Goal: Task Accomplishment & Management: Complete application form

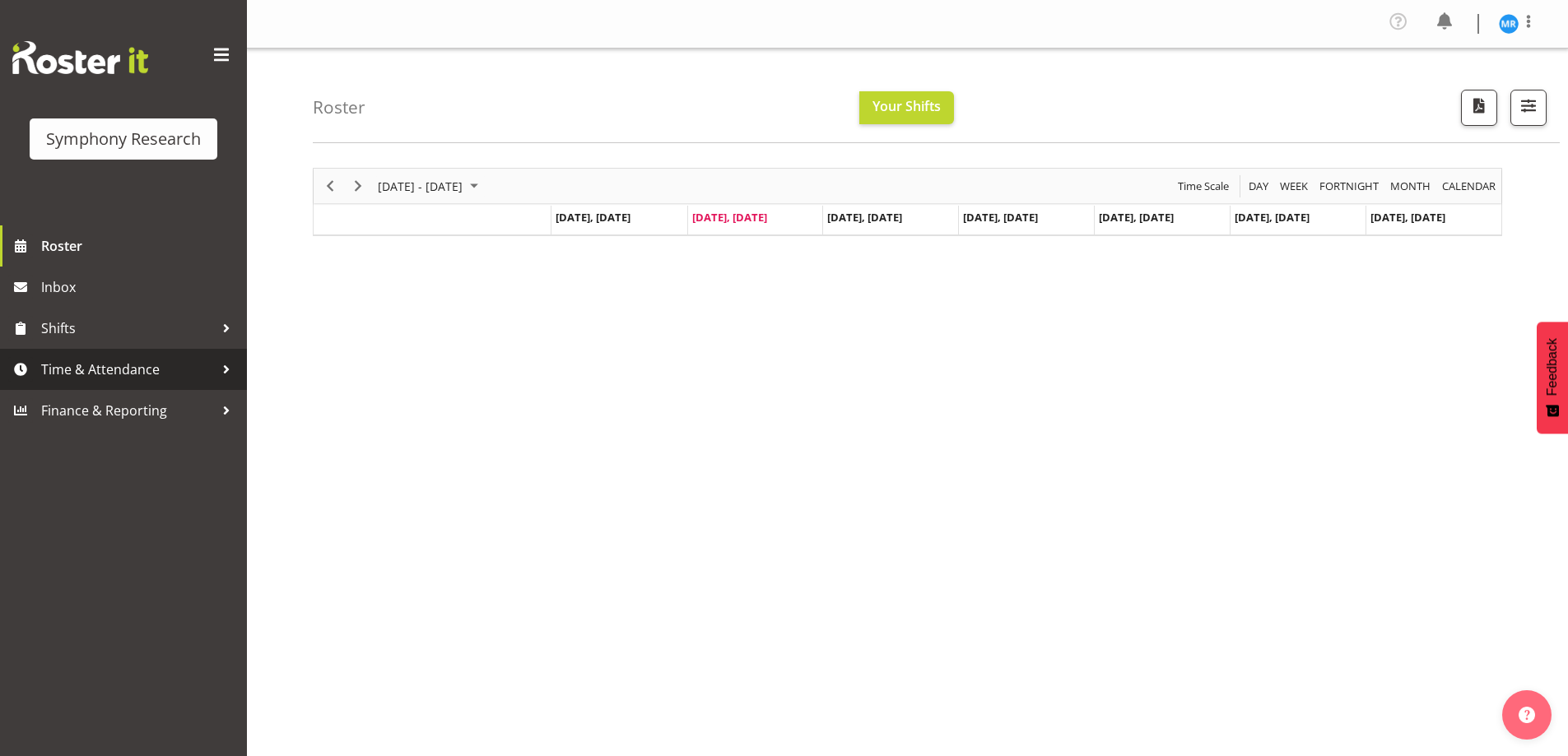
click at [167, 366] on span "Time & Attendance" at bounding box center [127, 369] width 173 height 25
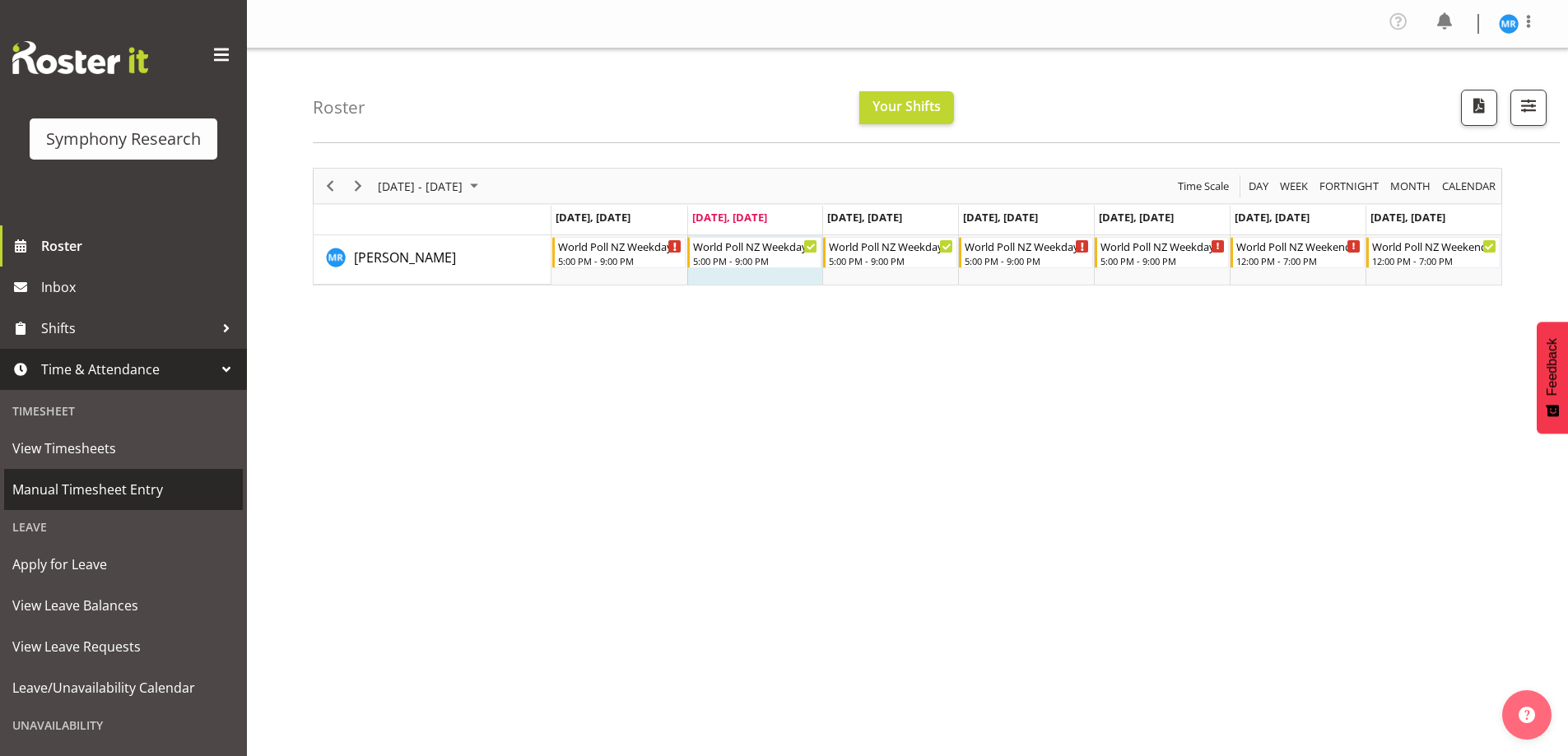
click at [143, 491] on span "Manual Timesheet Entry" at bounding box center [123, 490] width 222 height 25
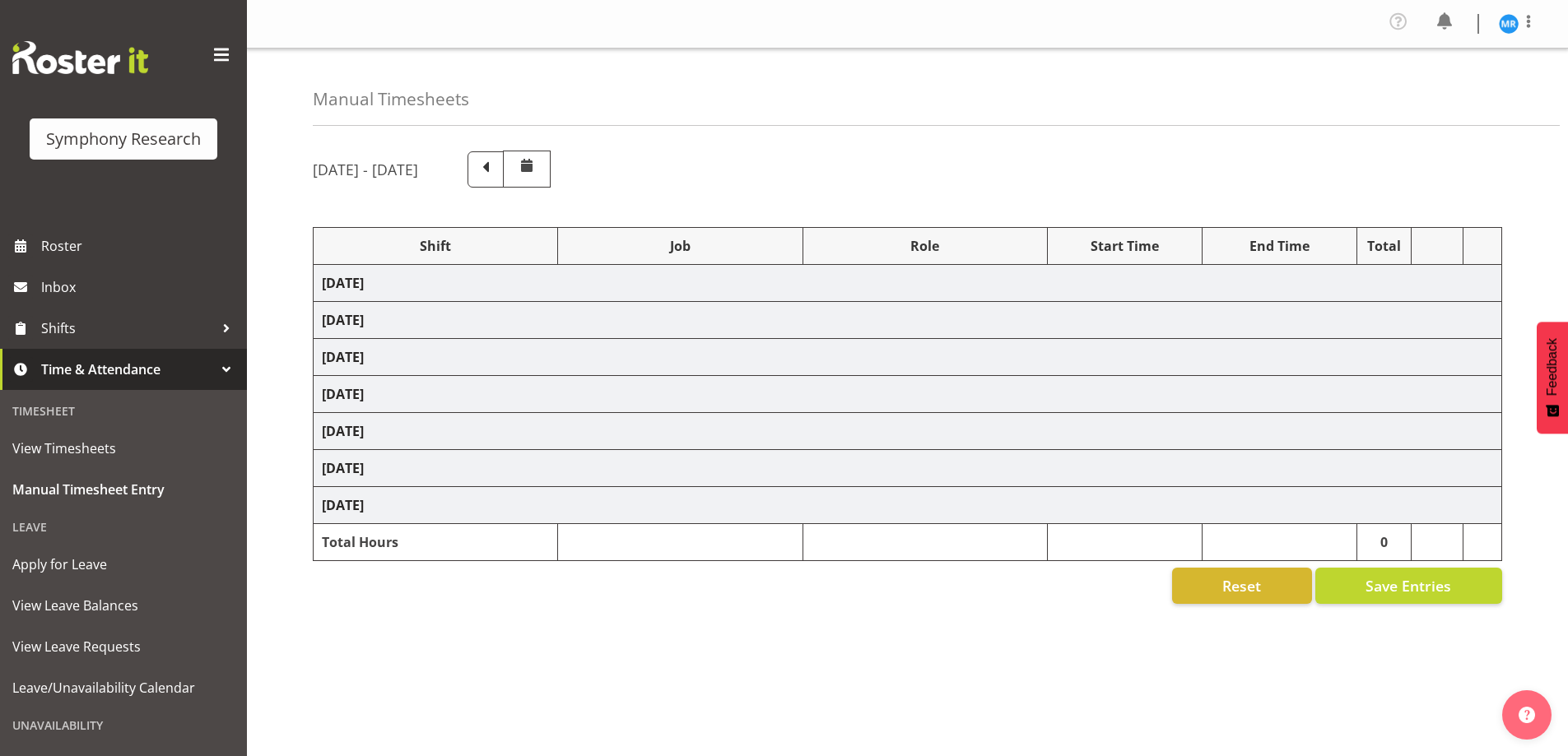
select select "48116"
select select "10527"
select select "47"
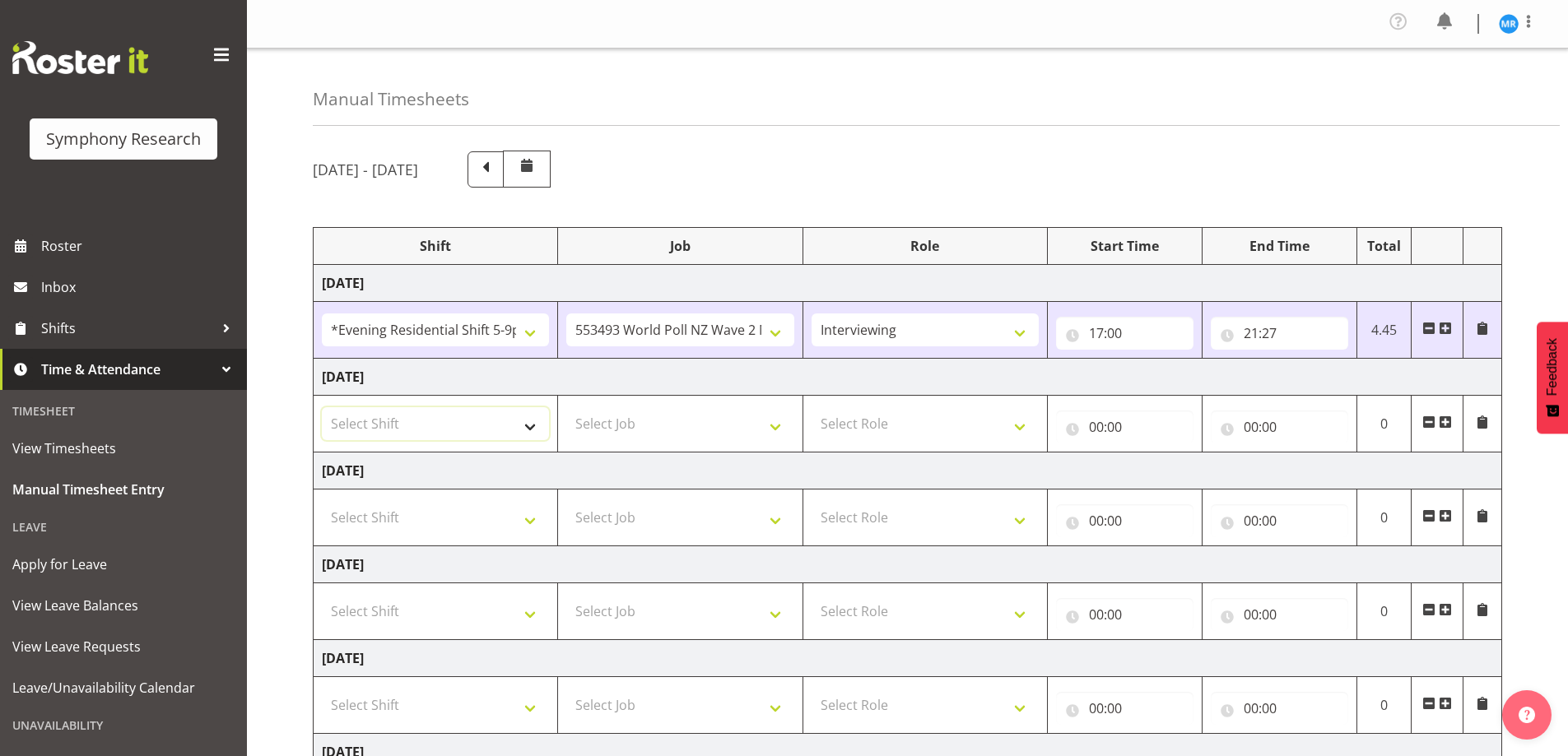
click at [530, 426] on select "Select Shift !!Weekend Residential (Roster IT Shift Label) *Business 9/10am ~ 4…" at bounding box center [436, 423] width 228 height 33
select select "48116"
click at [322, 407] on select "Select Shift !!Weekend Residential (Roster IT Shift Label) *Business 9/10am ~ 4…" at bounding box center [436, 423] width 228 height 33
click at [772, 430] on select "Select Job 550060 IF Admin 553492 World Poll Aus Wave 2 Main 2025 553493 World …" at bounding box center [680, 423] width 228 height 33
select select "10527"
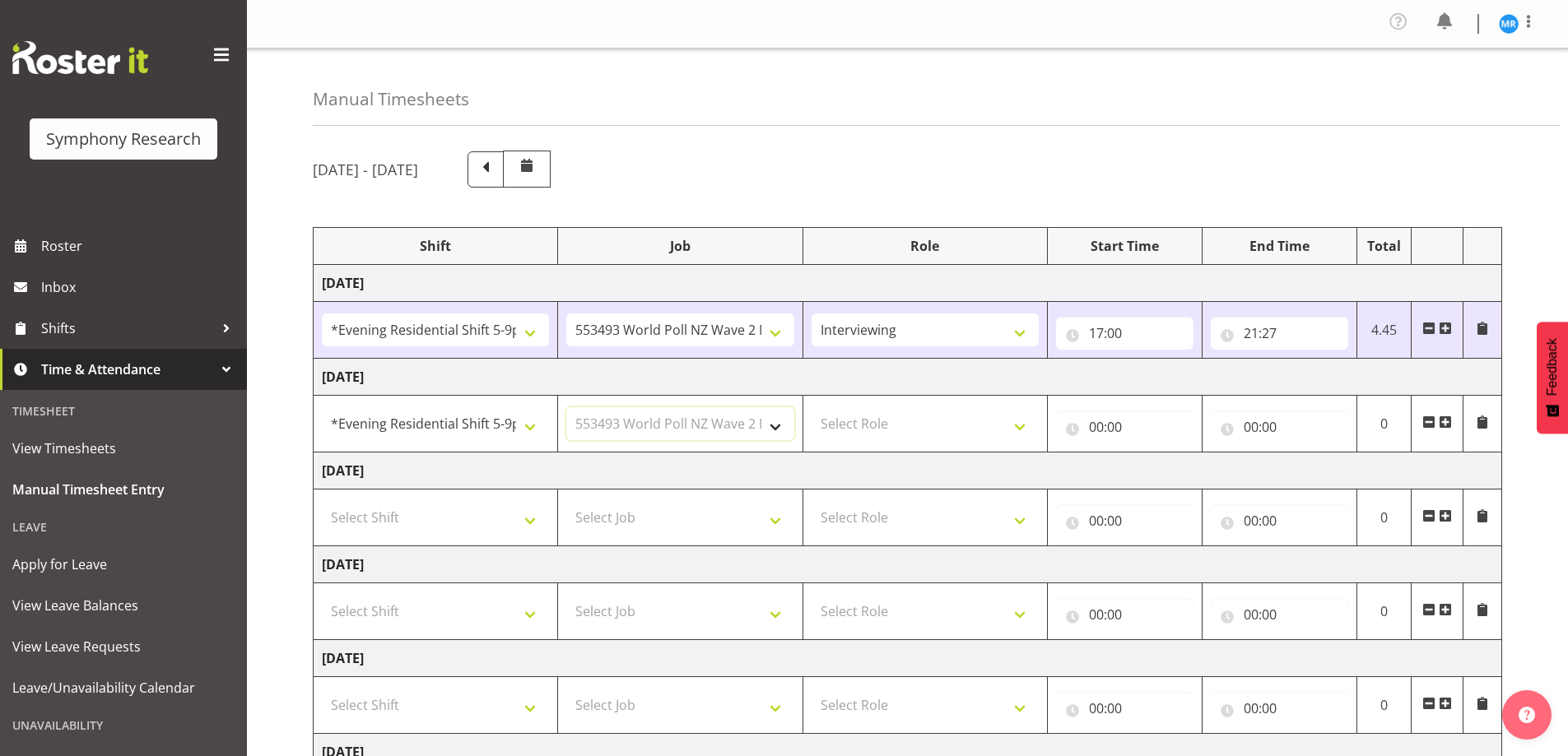
click at [566, 407] on select "Select Job 550060 IF Admin 553492 World Poll Aus Wave 2 Main 2025 553493 World …" at bounding box center [680, 423] width 228 height 33
click at [1027, 435] on select "Select Role Briefing Interviewing" at bounding box center [925, 423] width 228 height 33
select select "47"
click at [811, 407] on select "Select Role Briefing Interviewing" at bounding box center [925, 423] width 228 height 33
click at [1133, 429] on input "00:00" at bounding box center [1124, 427] width 138 height 33
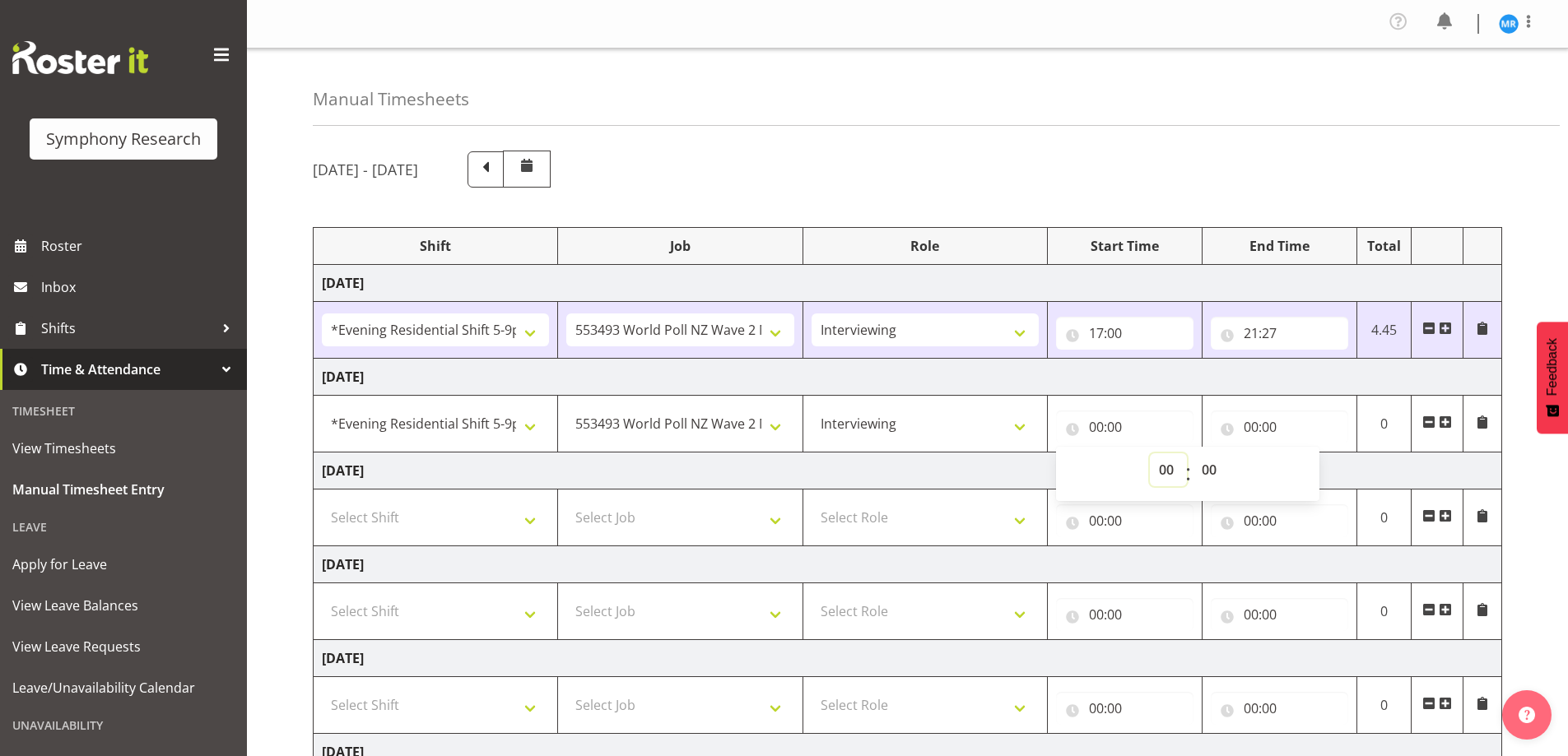
click at [1166, 474] on select "00 01 02 03 04 05 06 07 08 09 10 11 12 13 14 15 16 17 18 19 20 21 22 23" at bounding box center [1168, 470] width 37 height 33
select select "17"
click at [1149, 453] on select "00 01 02 03 04 05 06 07 08 09 10 11 12 13 14 15 16 17 18 19 20 21 22 23" at bounding box center [1168, 470] width 37 height 33
type input "17:00"
click at [1266, 414] on input "00:00" at bounding box center [1279, 427] width 138 height 33
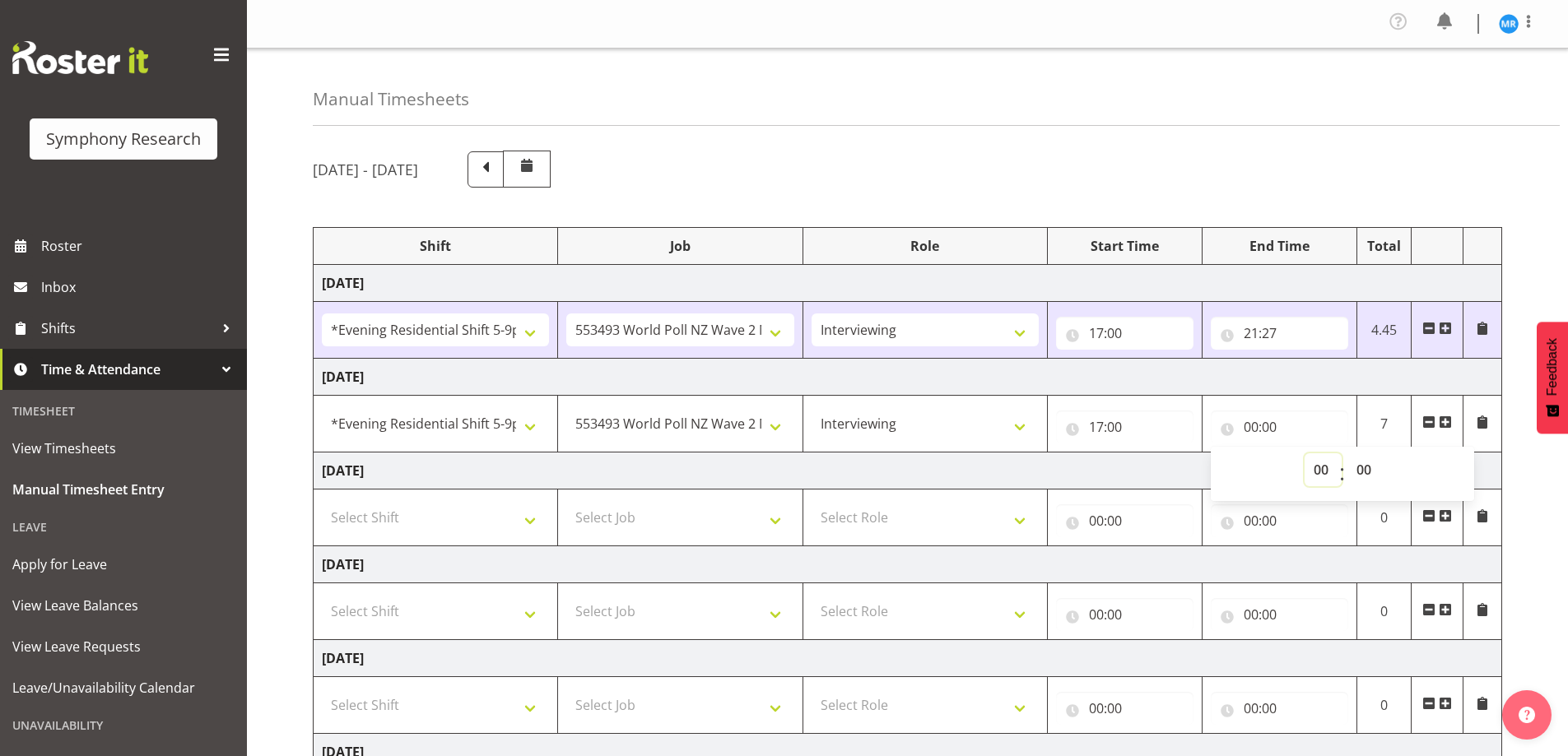
click at [1312, 461] on select "00 01 02 03 04 05 06 07 08 09 10 11 12 13 14 15 16 17 18 19 20 21 22 23" at bounding box center [1323, 470] width 37 height 33
select select "21"
click at [1305, 453] on select "00 01 02 03 04 05 06 07 08 09 10 11 12 13 14 15 16 17 18 19 20 21 22 23" at bounding box center [1323, 470] width 37 height 33
type input "21:00"
click at [1149, 172] on div "September 1st - September 7th 2025" at bounding box center [906, 169] width 1189 height 37
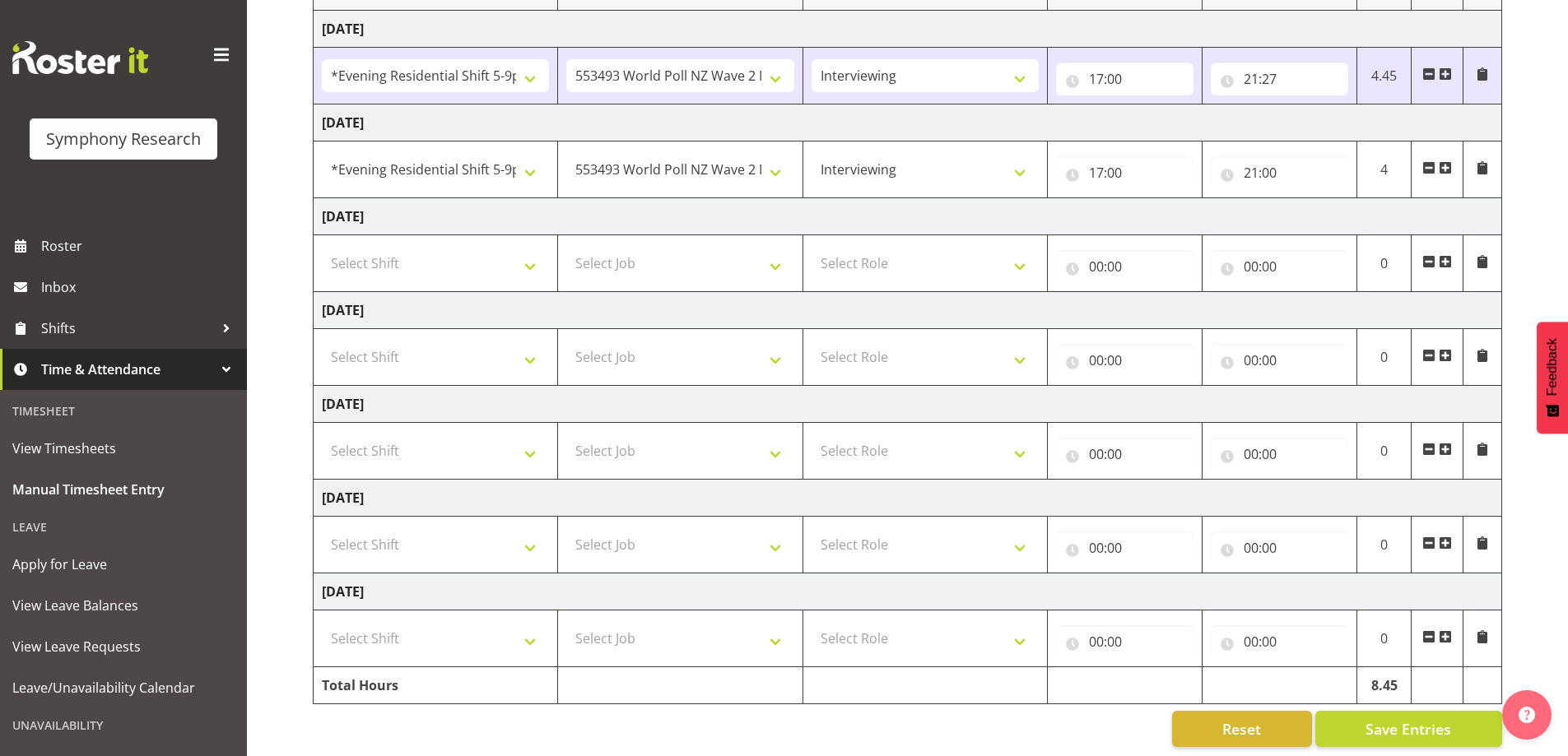
scroll to position [270, 0]
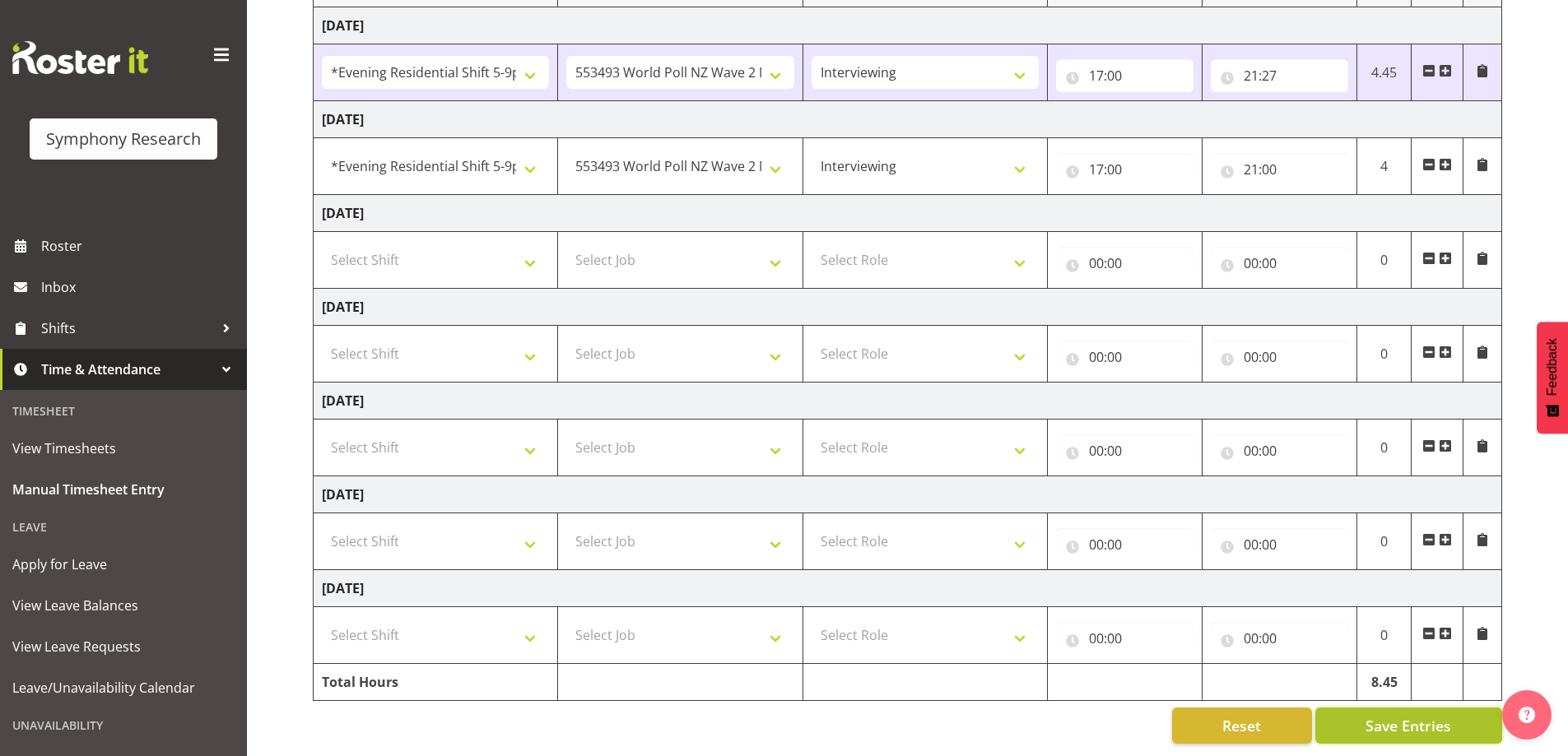
click at [1416, 716] on span "Save Entries" at bounding box center [1408, 726] width 86 height 21
